Goal: Information Seeking & Learning: Learn about a topic

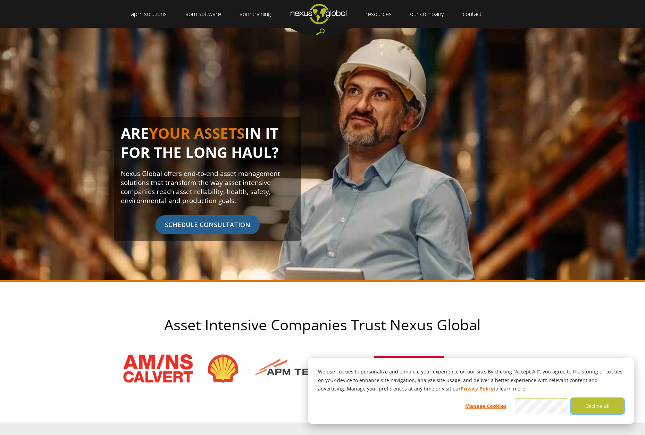
click at [589, 407] on button "Decline all" at bounding box center [597, 406] width 53 height 16
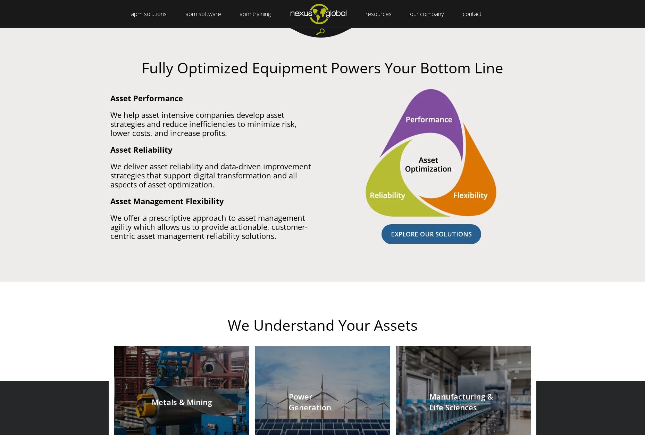
scroll to position [390, 0]
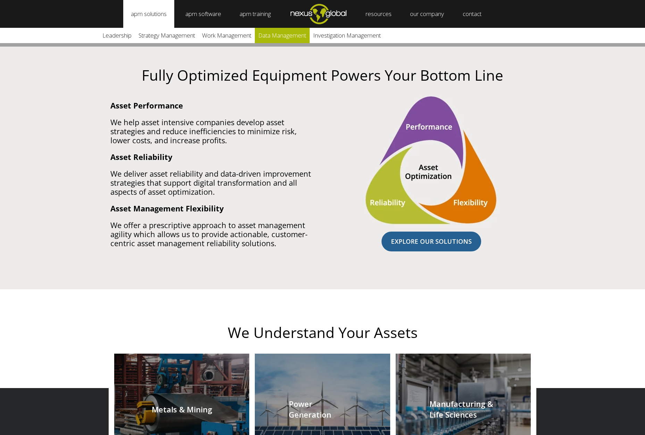
click at [289, 36] on link "Data Management" at bounding box center [282, 35] width 55 height 15
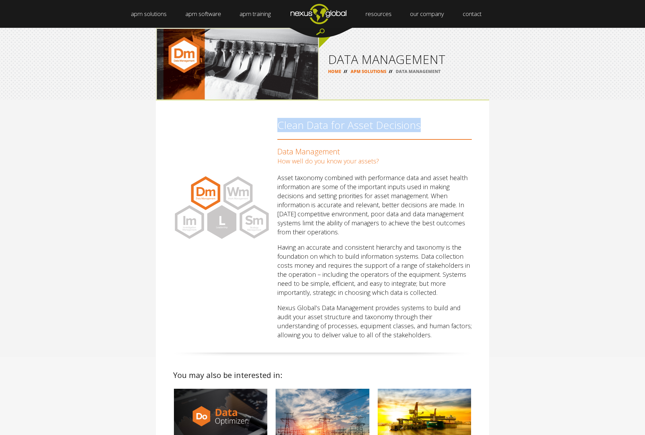
drag, startPoint x: 285, startPoint y: 129, endPoint x: 428, endPoint y: 128, distance: 143.1
click at [428, 128] on h2 "Clean Data for Asset Decisions" at bounding box center [375, 129] width 195 height 22
